Goal: Information Seeking & Learning: Learn about a topic

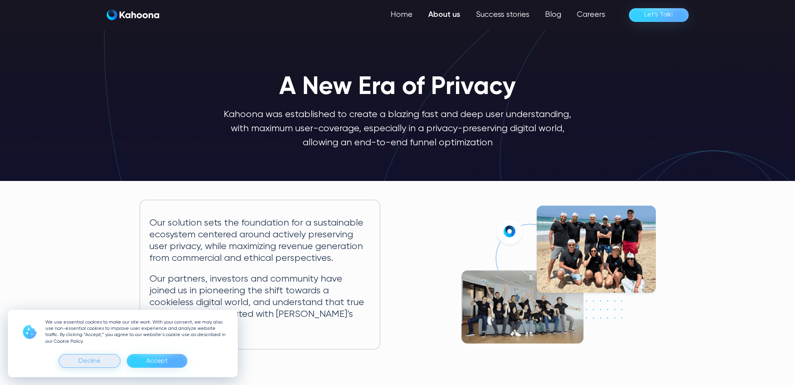
click at [111, 360] on div "Decline" at bounding box center [90, 361] width 62 height 14
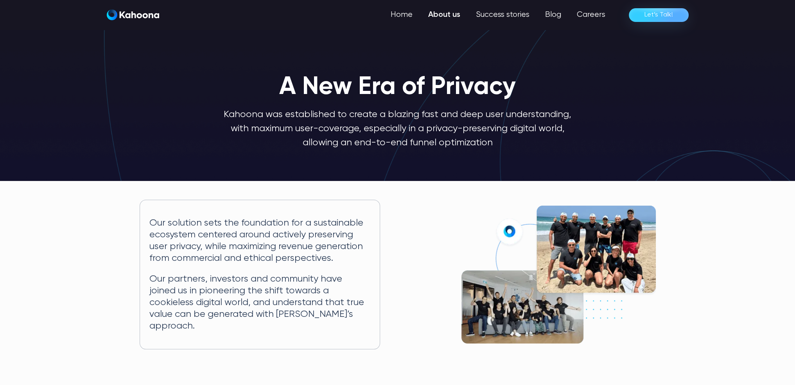
click at [399, 331] on div "Our solution sets the foundation for a sustainable ecosystem centered around ac…" at bounding box center [398, 274] width 516 height 149
click at [402, 16] on link "Home" at bounding box center [402, 15] width 36 height 16
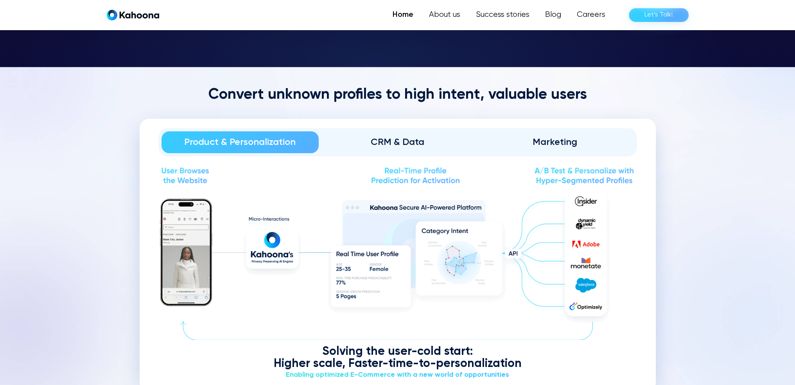
scroll to position [907, 0]
click at [393, 143] on div "CRM & Data" at bounding box center [398, 142] width 136 height 13
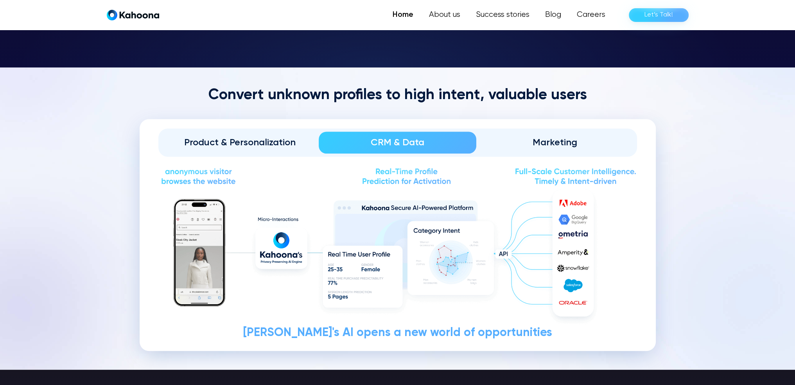
click at [287, 142] on div "Product & Personalization" at bounding box center [241, 142] width 136 height 13
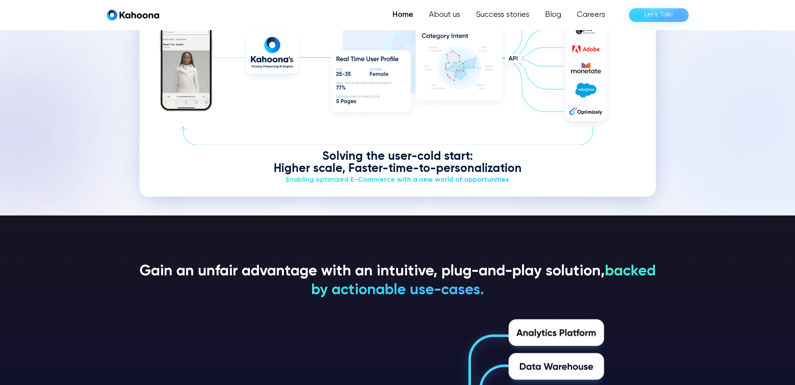
click at [705, 153] on section "Convert unknown profiles to high intent, valuable users Product & Personalizati…" at bounding box center [397, 43] width 795 height 343
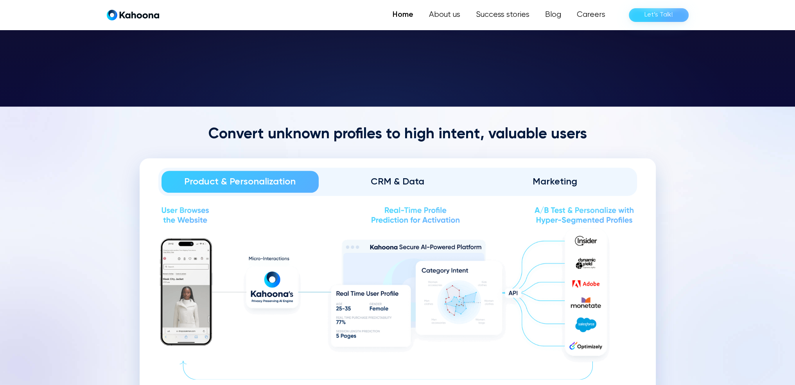
scroll to position [867, 0]
drag, startPoint x: 771, startPoint y: 152, endPoint x: 788, endPoint y: 152, distance: 16.4
click at [773, 152] on section "Convert unknown profiles to high intent, valuable users Product & Personalizati…" at bounding box center [397, 278] width 795 height 343
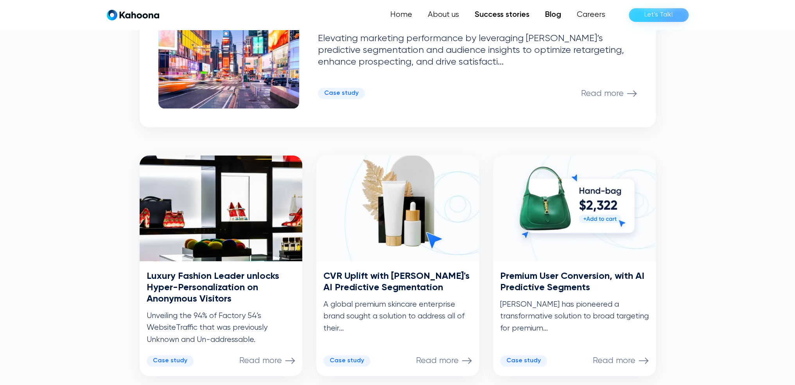
scroll to position [274, 0]
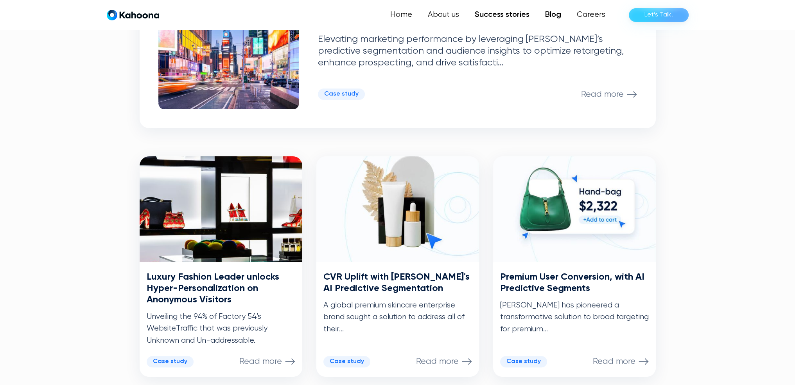
click at [556, 13] on link "Blog" at bounding box center [554, 15] width 32 height 16
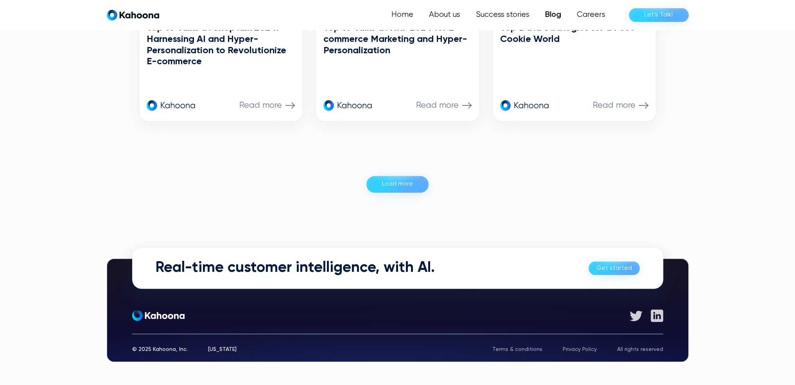
scroll to position [818, 0]
drag, startPoint x: 536, startPoint y: 169, endPoint x: 530, endPoint y: 169, distance: 5.1
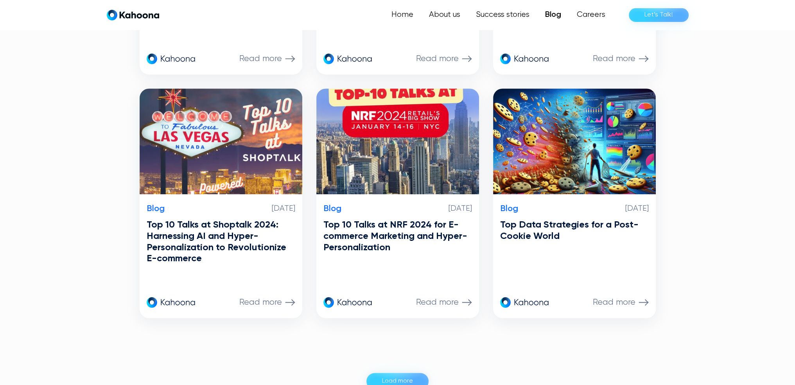
scroll to position [621, 0]
